Goal: Task Accomplishment & Management: Manage account settings

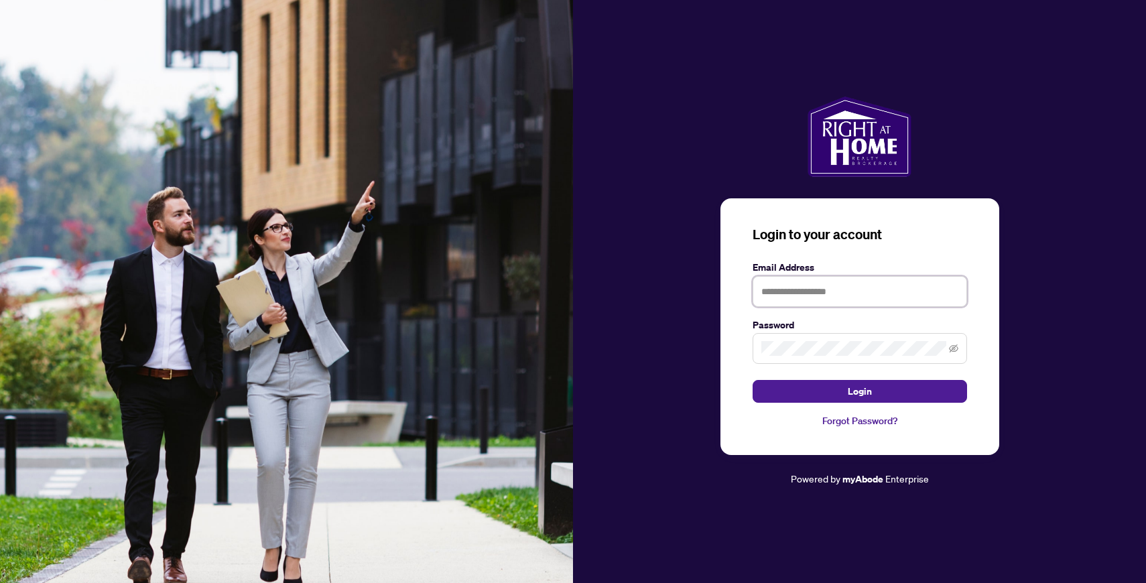
type input "**********"
click at [859, 391] on button "Login" at bounding box center [860, 391] width 214 height 23
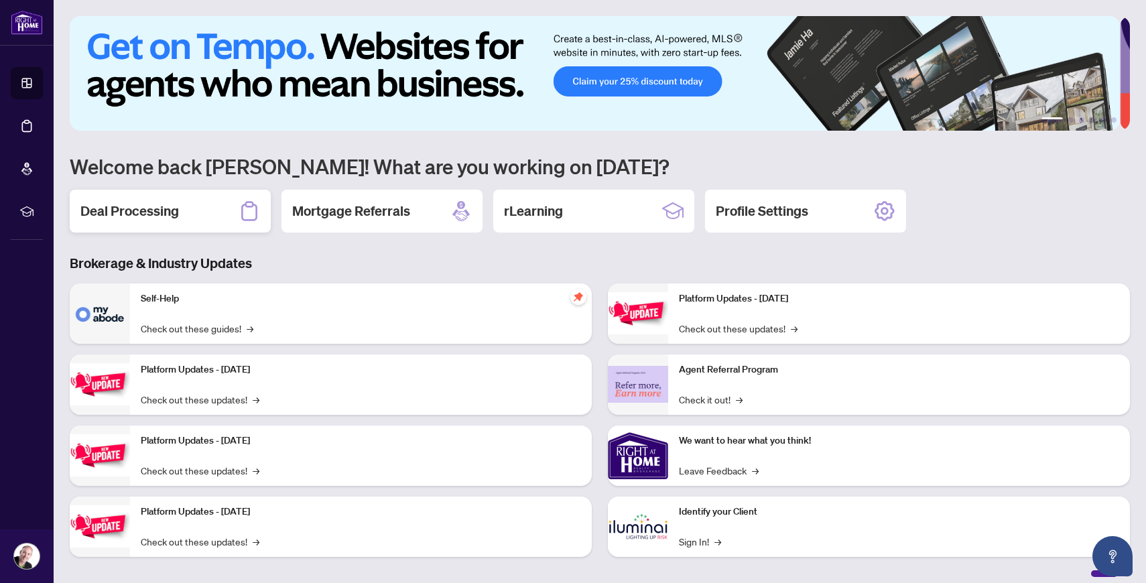
click at [117, 215] on h2 "Deal Processing" at bounding box center [129, 211] width 99 height 19
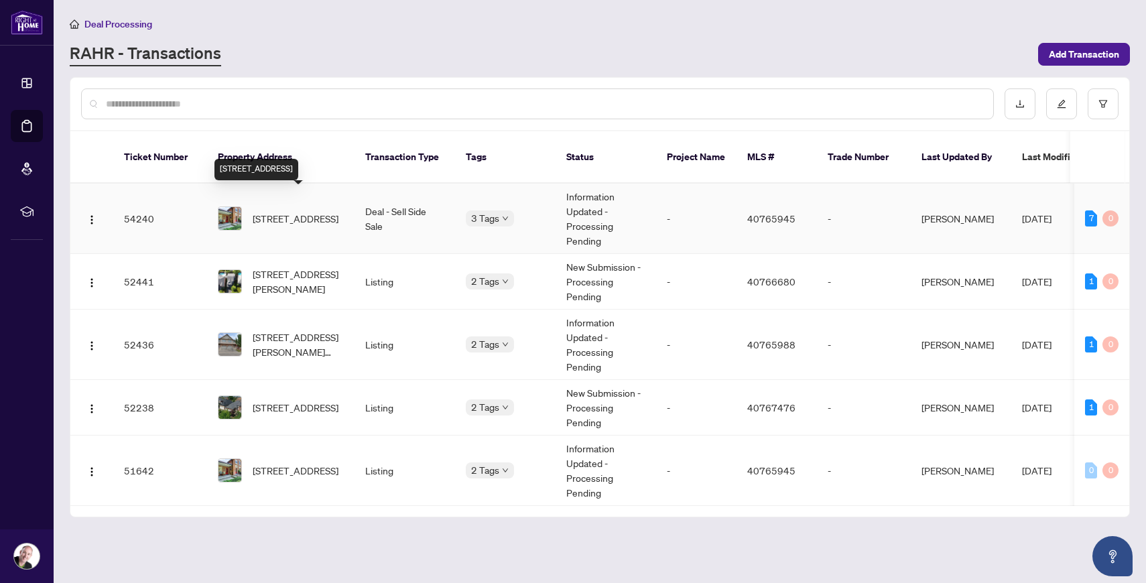
click at [283, 211] on span "[STREET_ADDRESS]" at bounding box center [296, 218] width 86 height 15
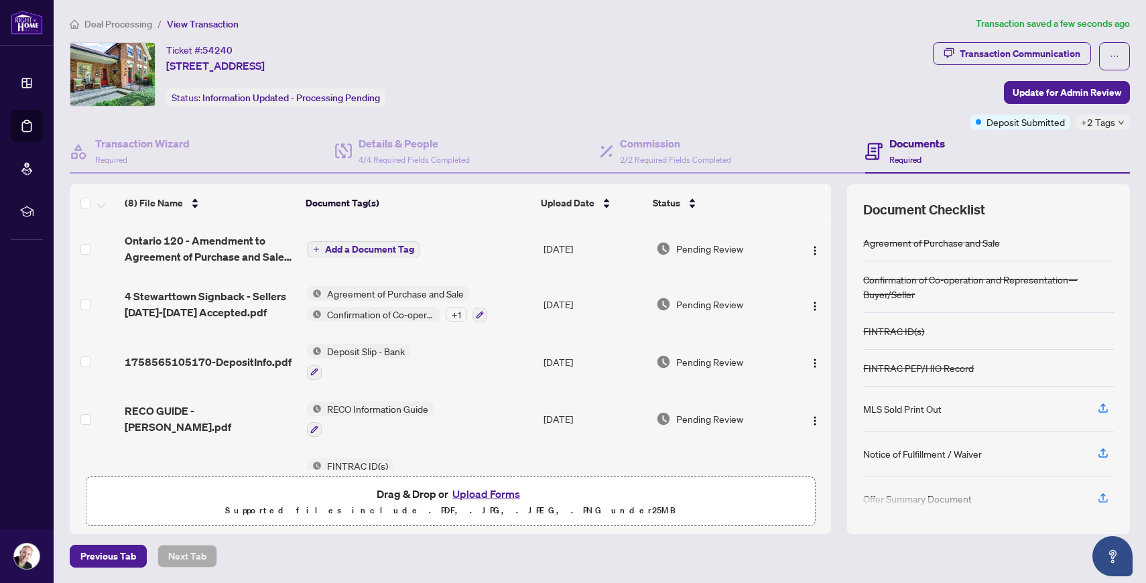
click at [356, 248] on span "Add a Document Tag" at bounding box center [369, 249] width 89 height 9
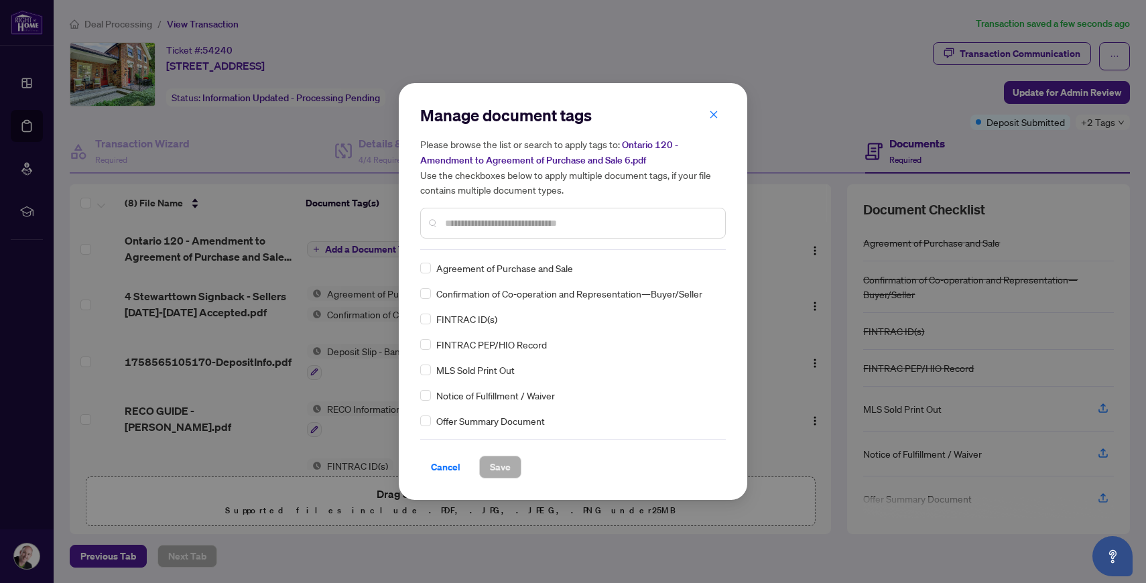
click at [462, 229] on input "text" at bounding box center [579, 223] width 269 height 15
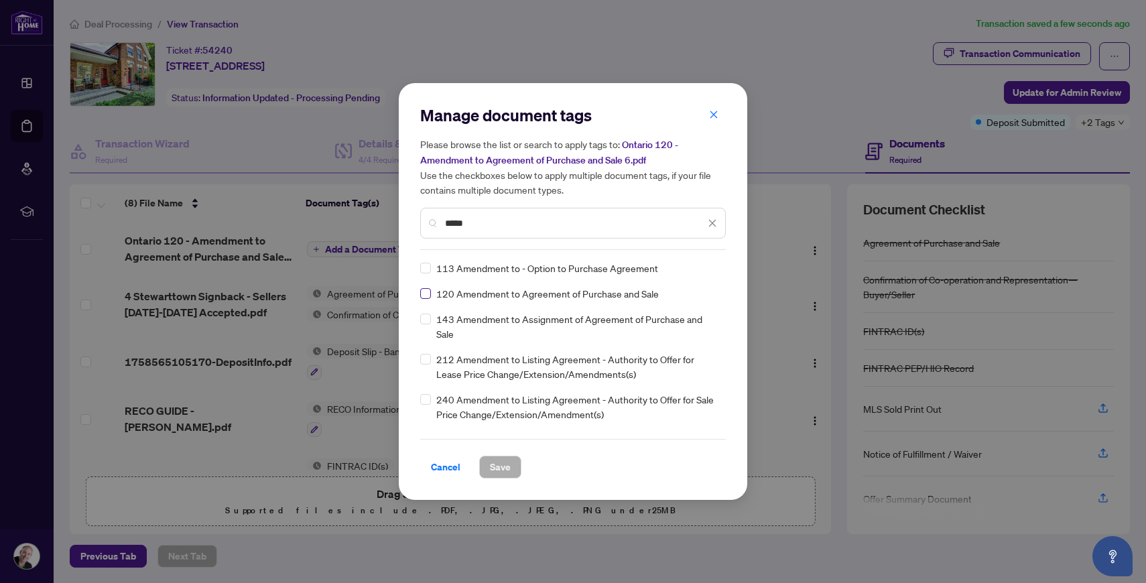
type input "*****"
click at [430, 294] on span at bounding box center [425, 293] width 11 height 11
click at [500, 468] on span "Save" at bounding box center [500, 466] width 21 height 21
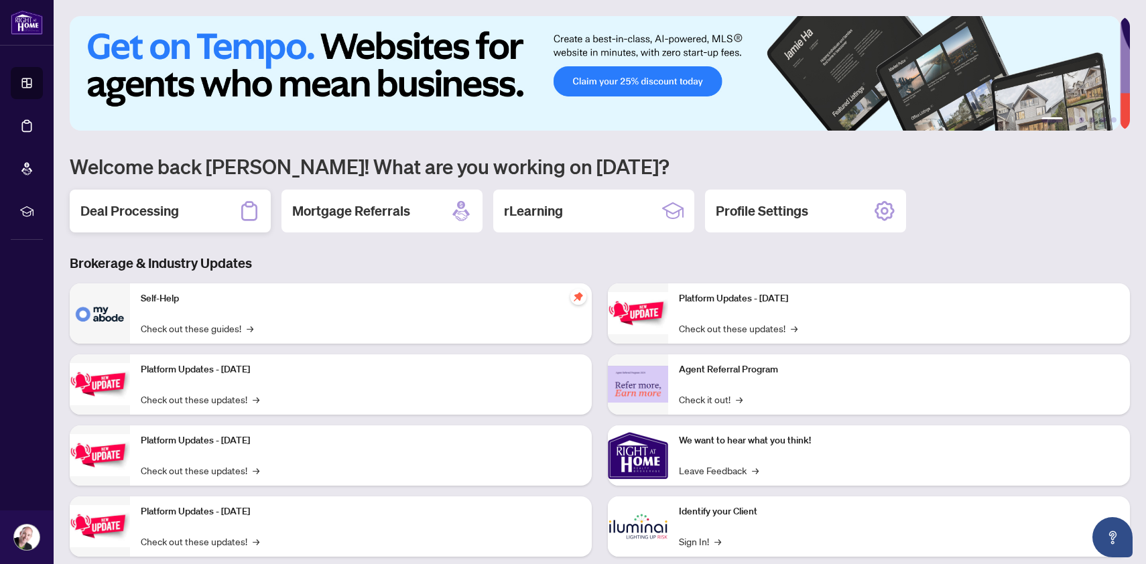
click at [175, 216] on h2 "Deal Processing" at bounding box center [129, 211] width 99 height 19
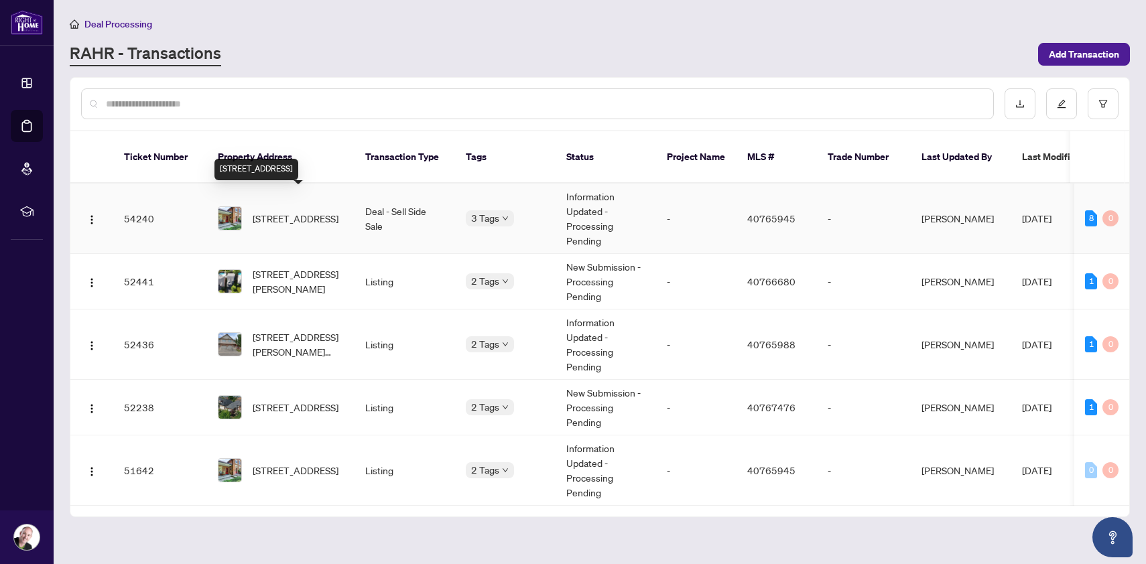
click at [277, 211] on span "[STREET_ADDRESS]" at bounding box center [296, 218] width 86 height 15
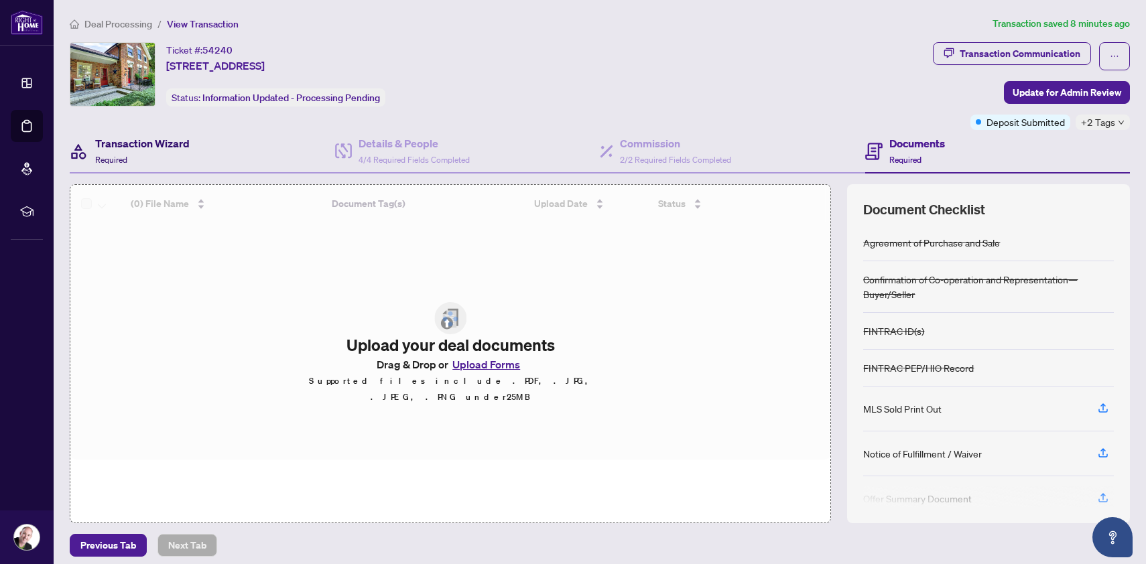
click at [149, 149] on h4 "Transaction Wizard" at bounding box center [142, 143] width 94 height 16
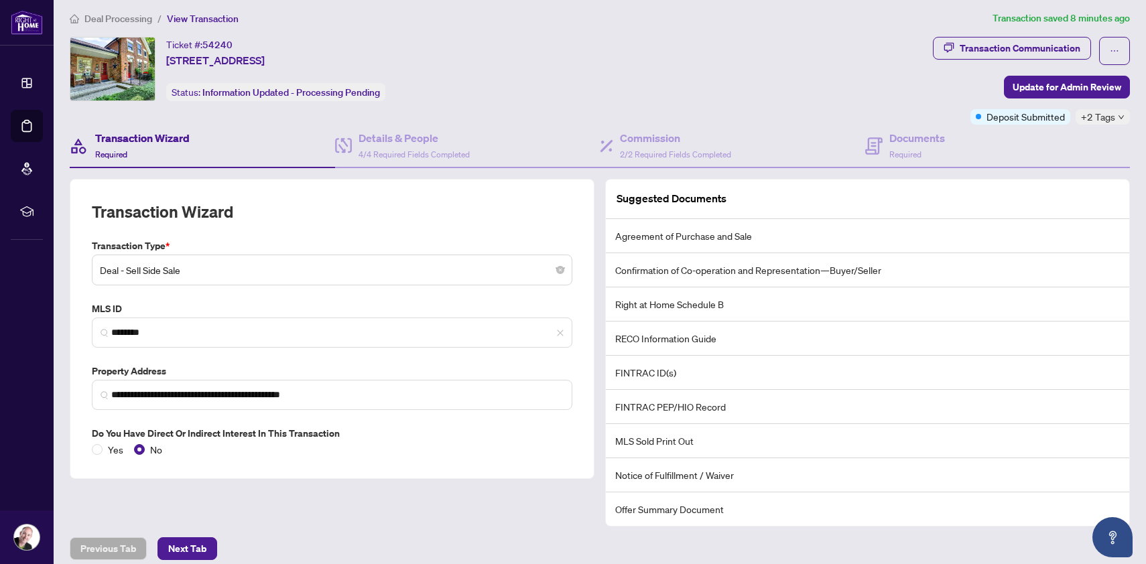
scroll to position [16, 0]
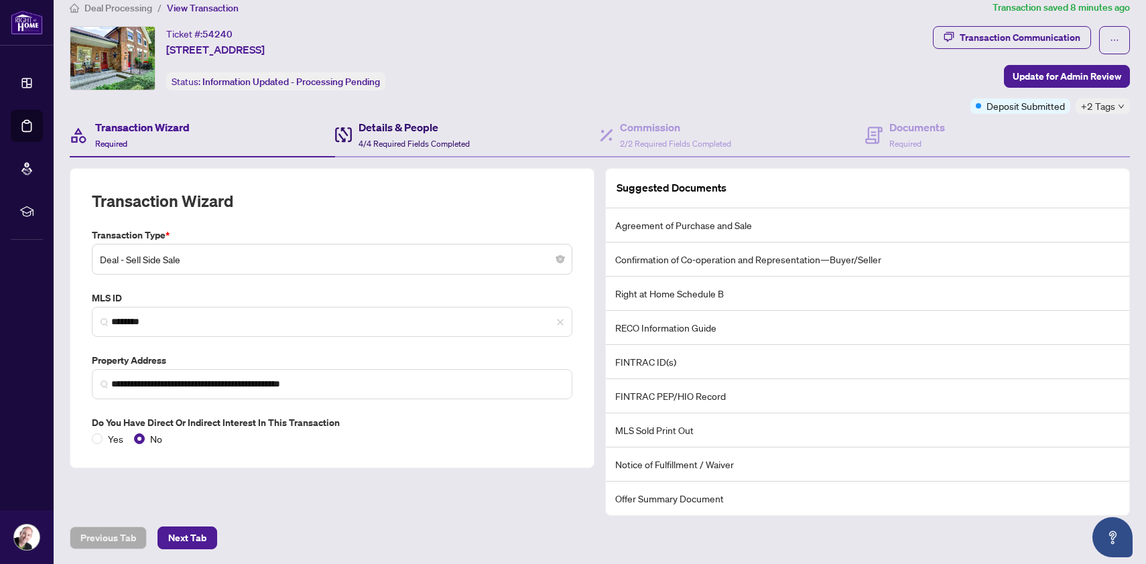
click at [412, 126] on h4 "Details & People" at bounding box center [414, 127] width 111 height 16
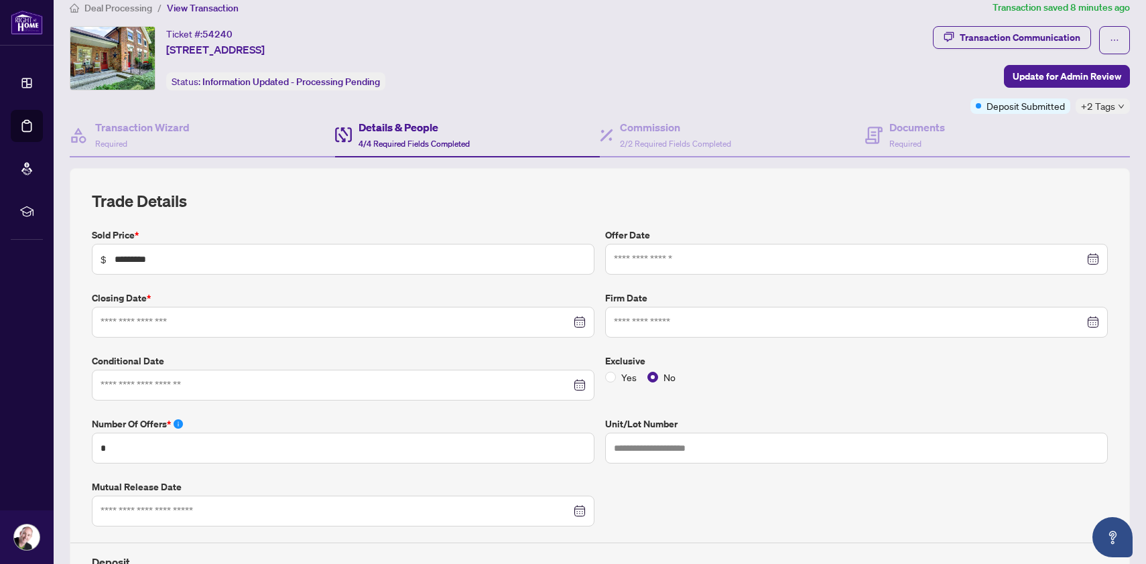
type input "**********"
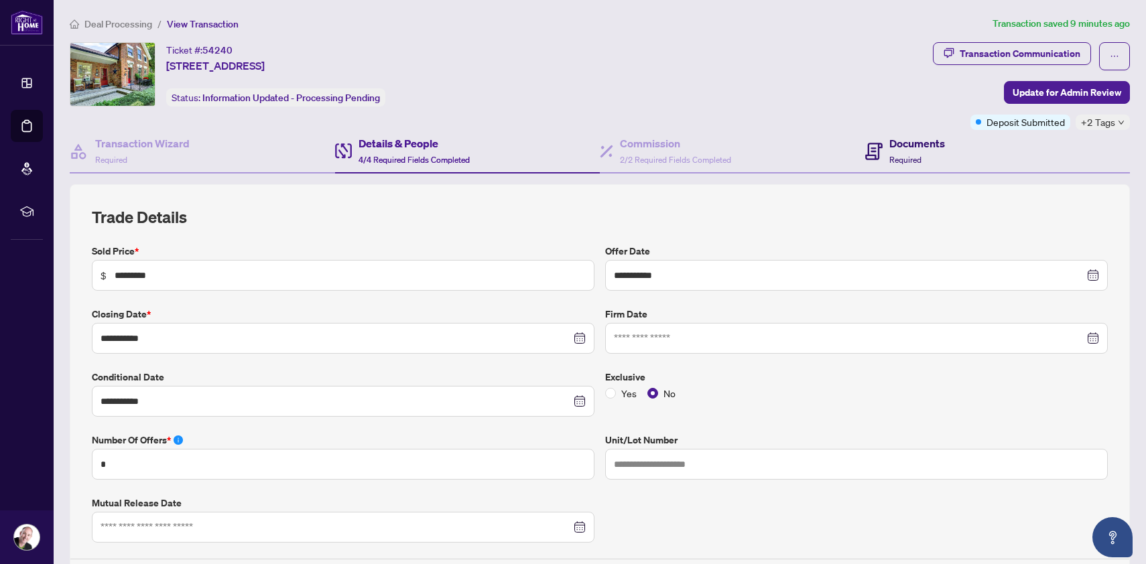
click at [913, 149] on h4 "Documents" at bounding box center [917, 143] width 56 height 16
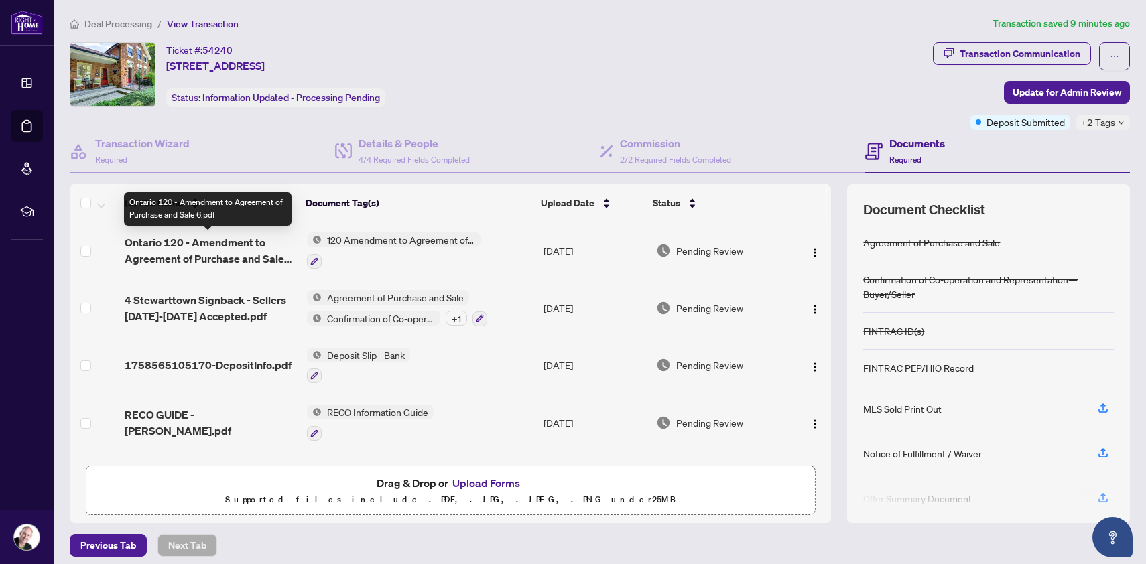
scroll to position [3, 0]
